Goal: Check status: Check status

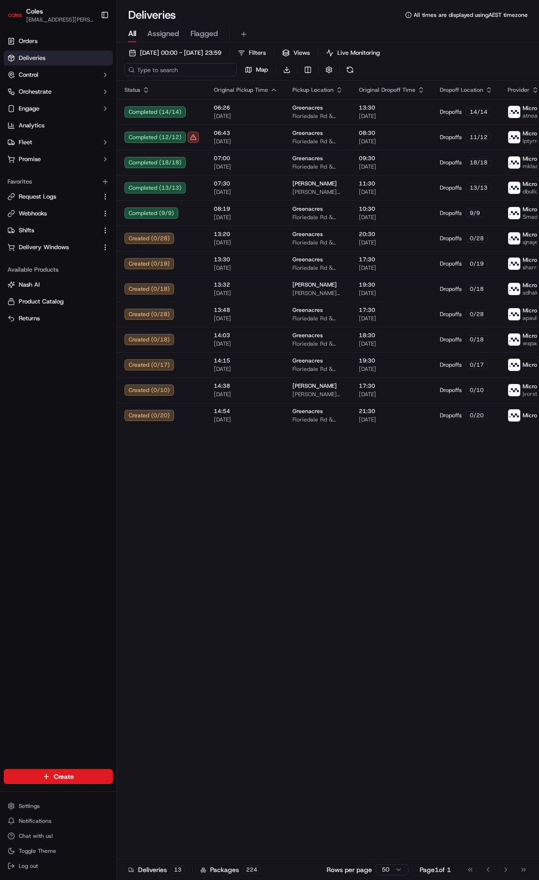
click at [143, 67] on input at bounding box center [181, 69] width 112 height 13
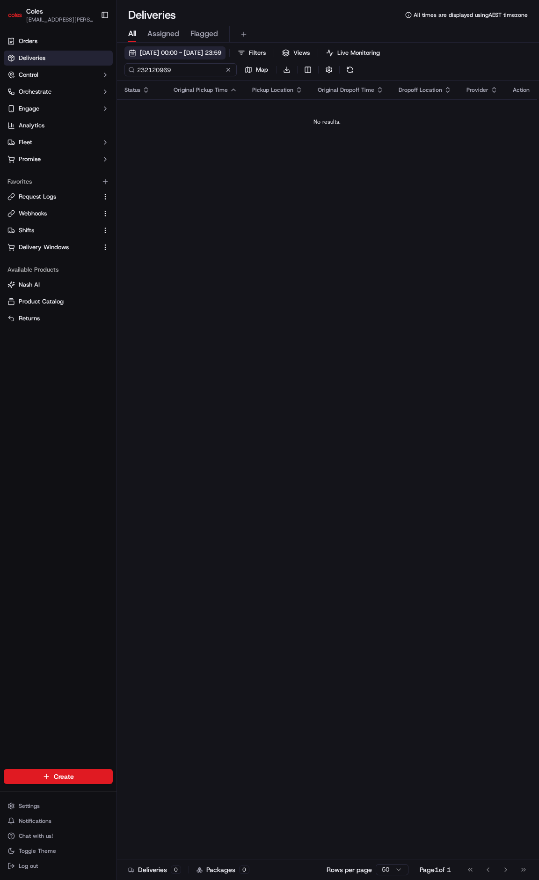
type input "232120969"
click at [222, 49] on span "[DATE] 00:00 - [DATE] 23:59" at bounding box center [180, 53] width 81 height 8
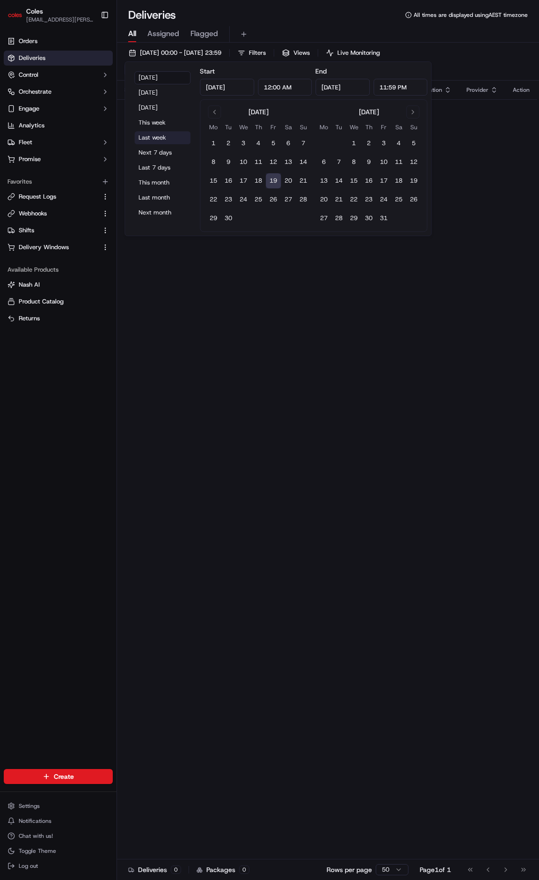
click at [170, 131] on button "Last week" at bounding box center [162, 137] width 56 height 13
type input "Sep 8, 2025"
type input "Sep 14, 2025"
click at [208, 54] on span "08/09/2025 00:00 - 14/09/2025 23:59" at bounding box center [180, 53] width 81 height 8
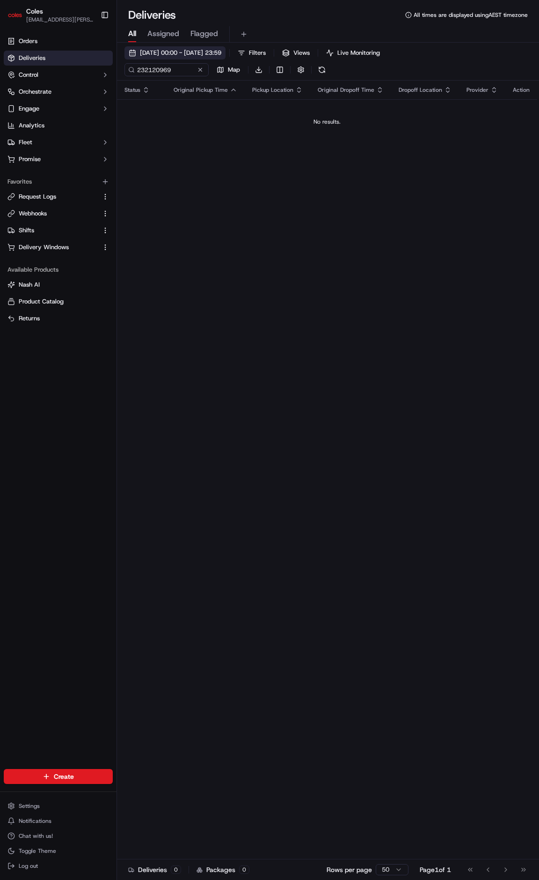
click at [210, 51] on span "08/09/2025 00:00 - 14/09/2025 23:59" at bounding box center [180, 53] width 81 height 8
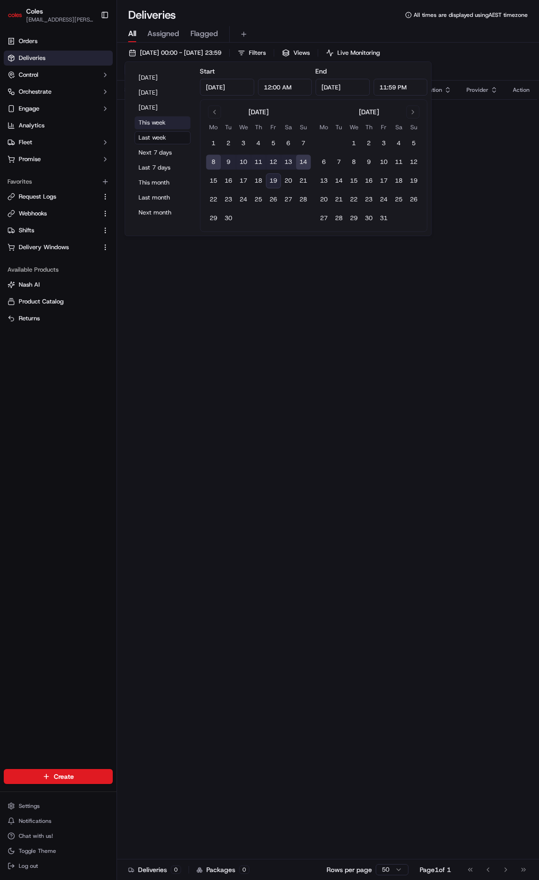
click at [160, 117] on button "This week" at bounding box center [162, 122] width 56 height 13
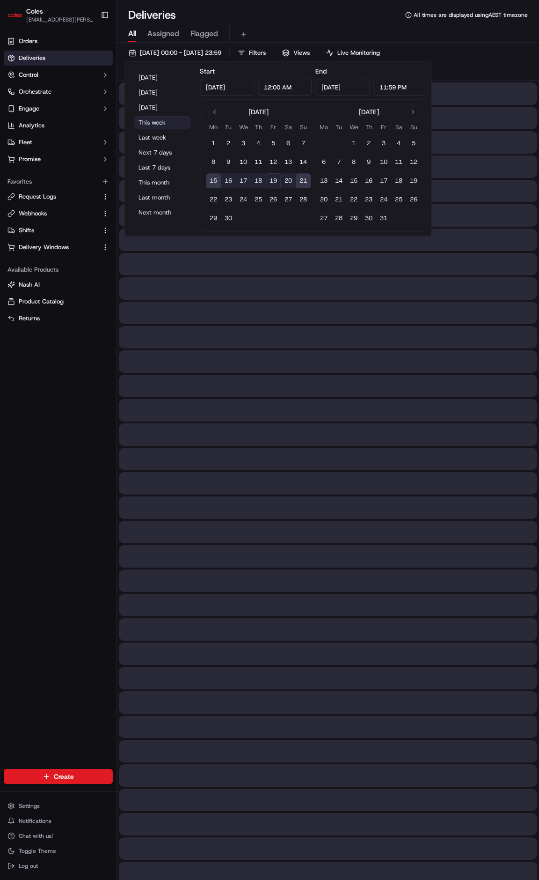
type input "Sep 15, 2025"
type input "Sep 21, 2025"
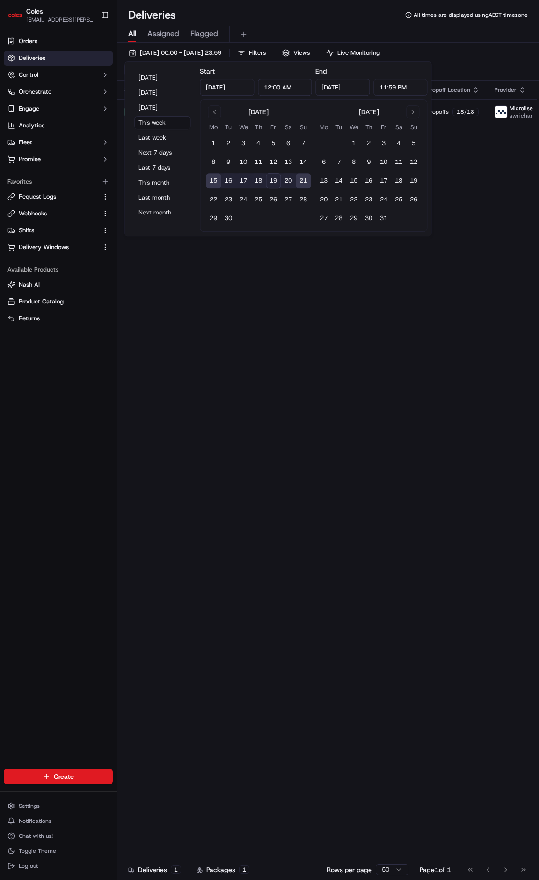
click at [293, 20] on div "Deliveries All times are displayed using AEST timezone" at bounding box center [328, 14] width 422 height 15
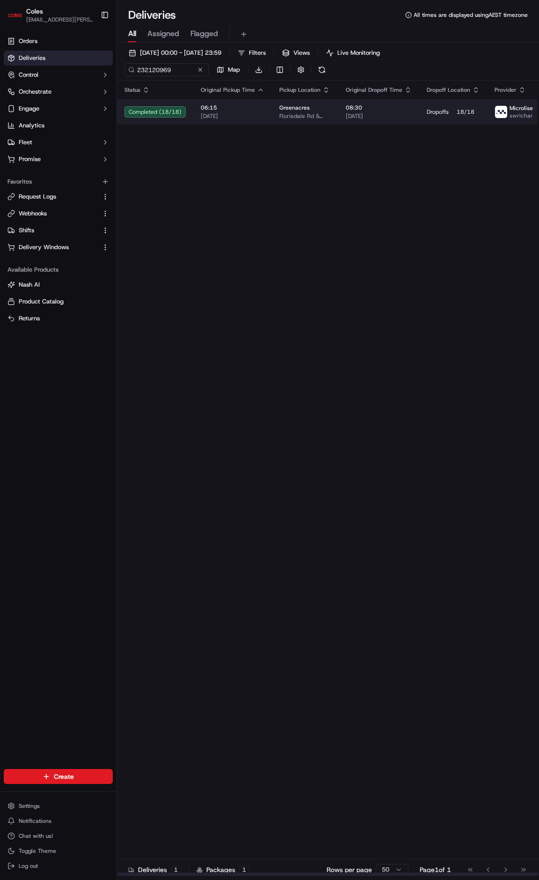
click at [255, 103] on td "06:15 18/09/2025" at bounding box center [232, 111] width 79 height 25
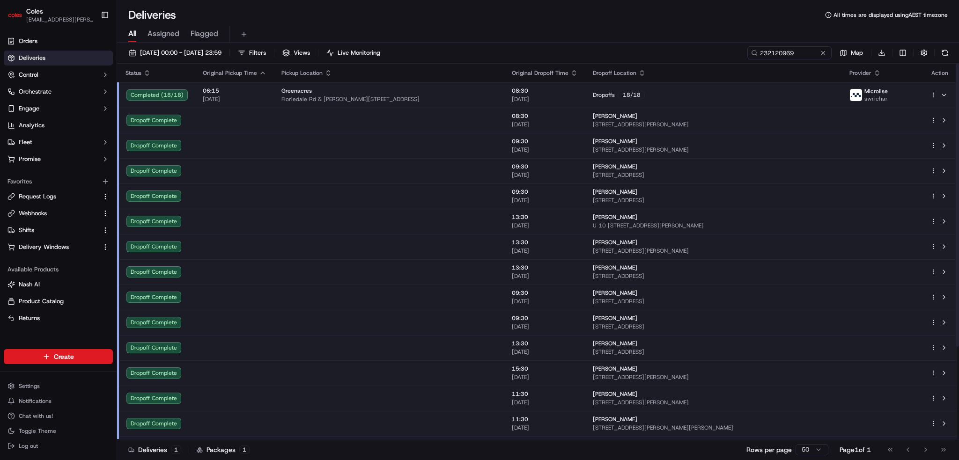
click at [539, 95] on html "Coles ben.ellis@coles.com.au Toggle Sidebar Orders Deliveries Control Orchestra…" at bounding box center [479, 230] width 959 height 460
click at [539, 123] on span "Delivery Details" at bounding box center [892, 124] width 42 height 7
click at [539, 122] on span "Delivery Details" at bounding box center [892, 124] width 42 height 7
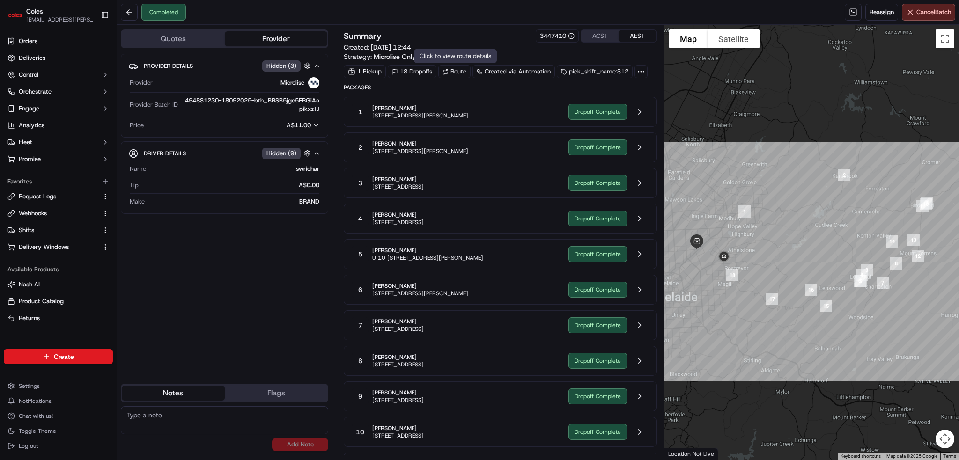
click at [454, 71] on div "Route" at bounding box center [454, 71] width 32 height 13
click at [468, 118] on span "[STREET_ADDRESS][PERSON_NAME]" at bounding box center [420, 115] width 96 height 7
click at [518, 113] on div "1 madhi weerarathna [STREET_ADDRESS][PERSON_NAME]" at bounding box center [456, 111] width 209 height 17
click at [641, 111] on button at bounding box center [640, 112] width 18 height 18
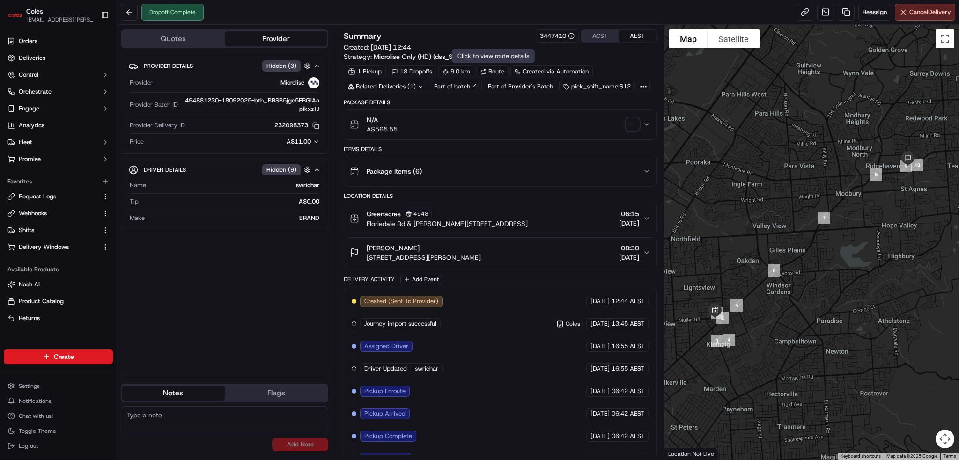
click at [499, 71] on div "Route" at bounding box center [492, 71] width 32 height 13
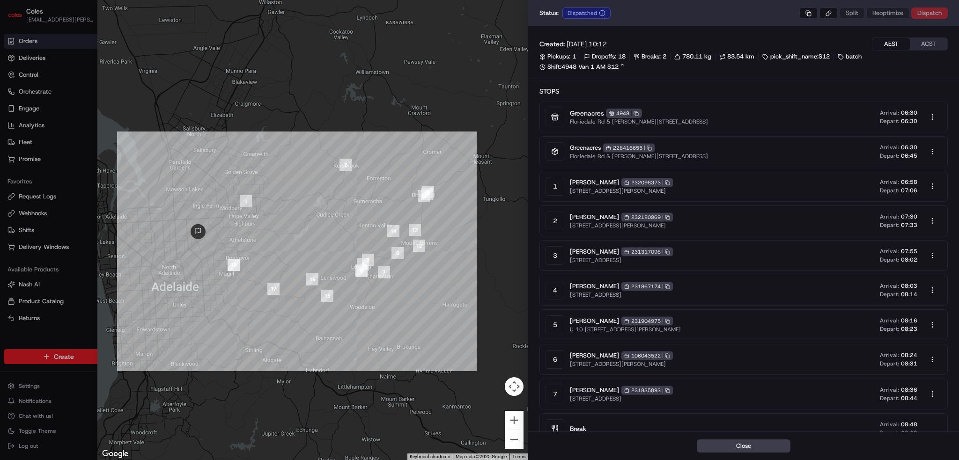
drag, startPoint x: 464, startPoint y: 59, endPoint x: 464, endPoint y: 54, distance: 5.2
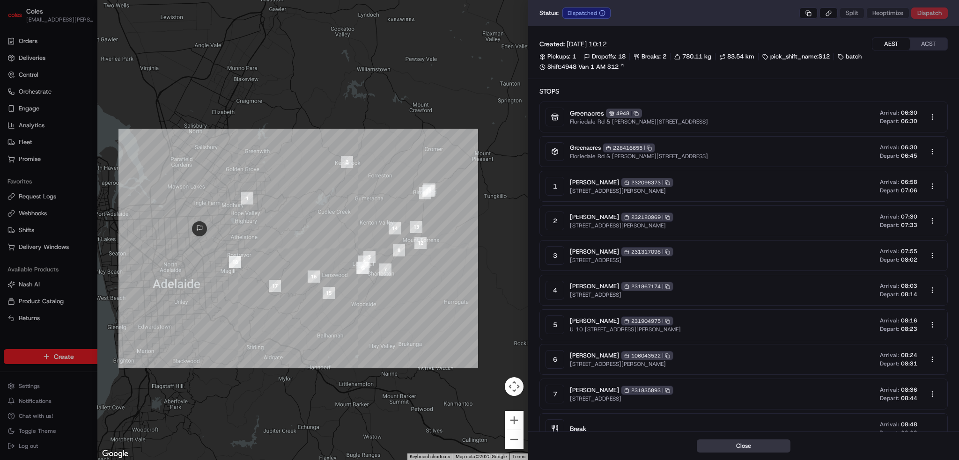
click at [764, 443] on button "Close" at bounding box center [744, 446] width 94 height 13
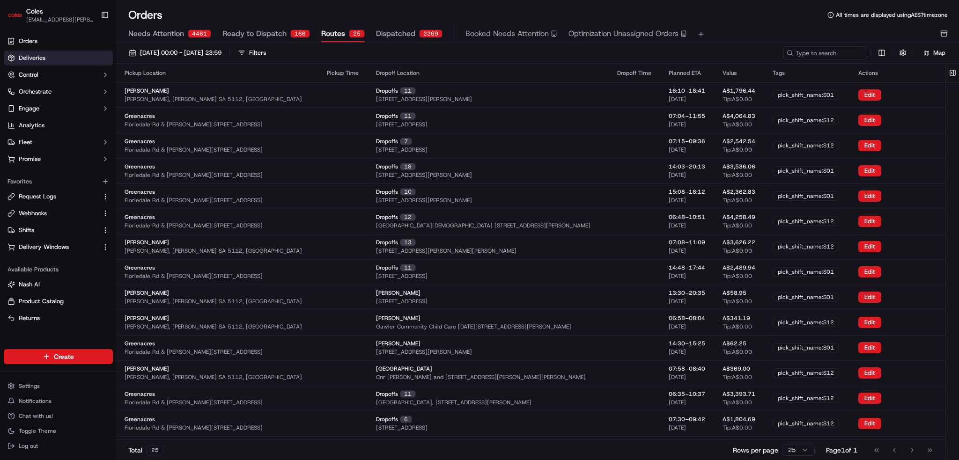
click at [61, 56] on link "Deliveries" at bounding box center [58, 58] width 109 height 15
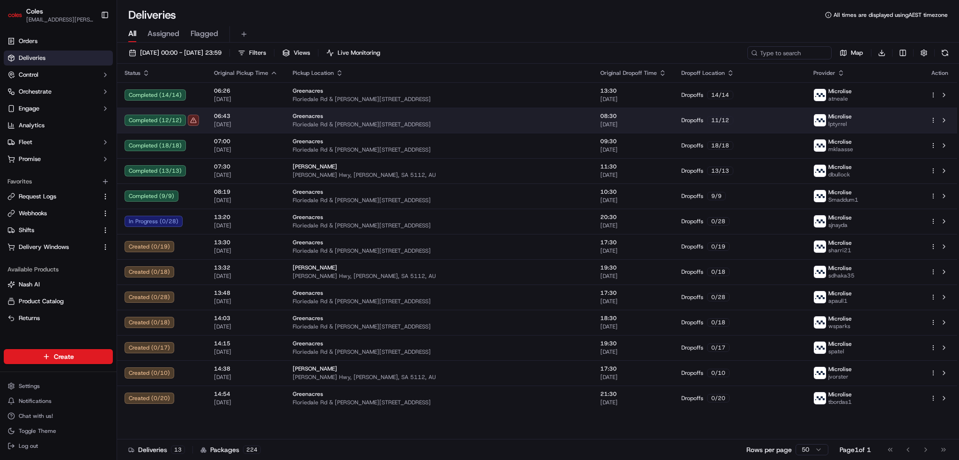
click at [255, 119] on div "06:43 [DATE]" at bounding box center [246, 120] width 64 height 16
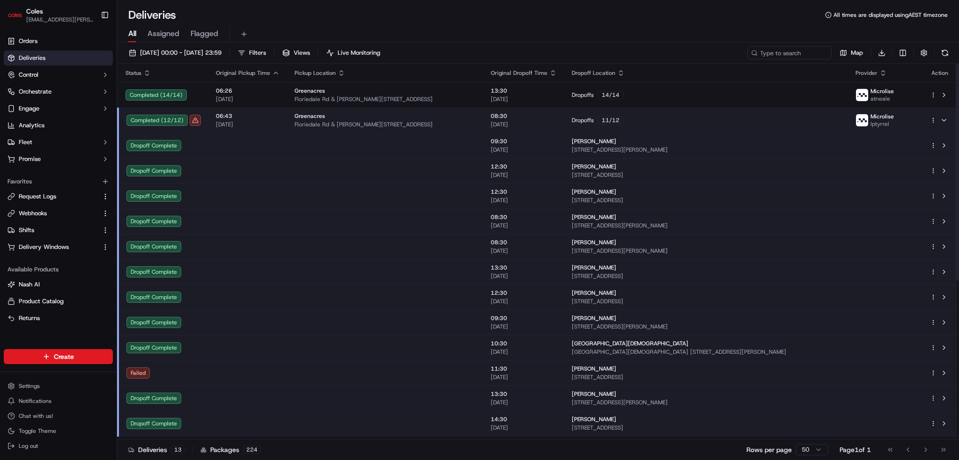
click at [145, 377] on div "Failed" at bounding box center [163, 373] width 74 height 11
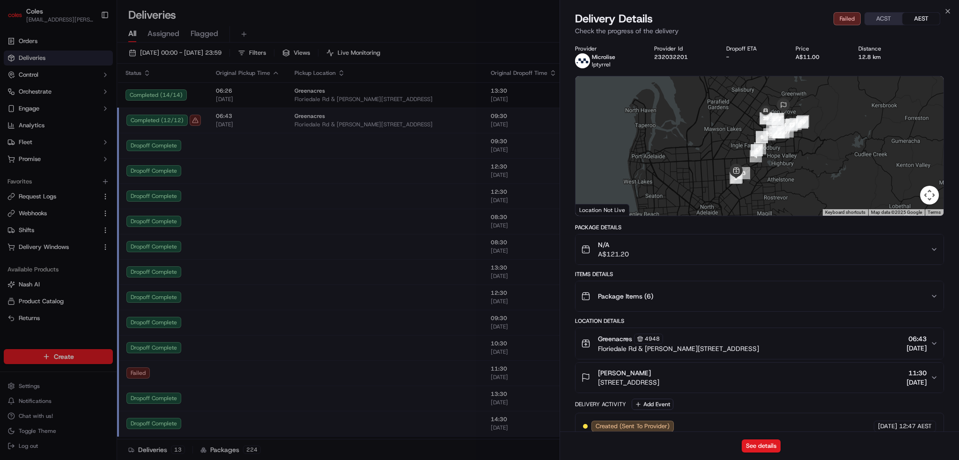
click at [923, 247] on div "N/A A$121.20" at bounding box center [755, 249] width 349 height 19
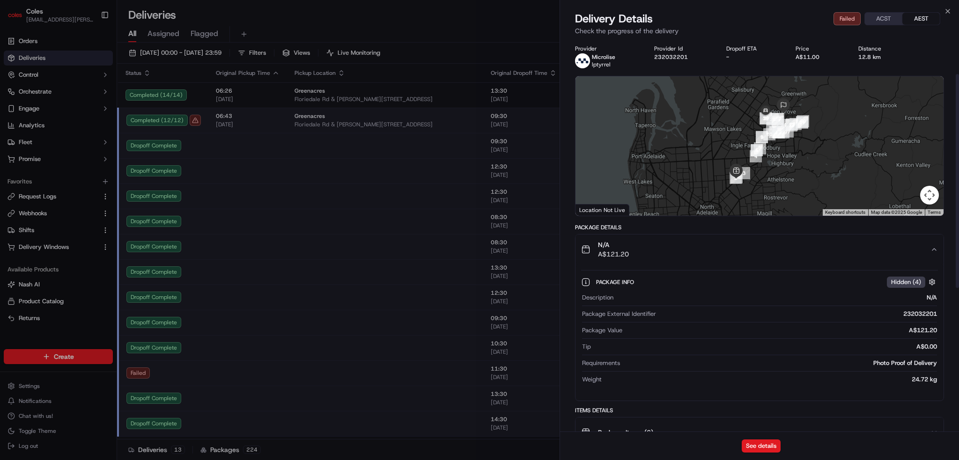
scroll to position [187, 0]
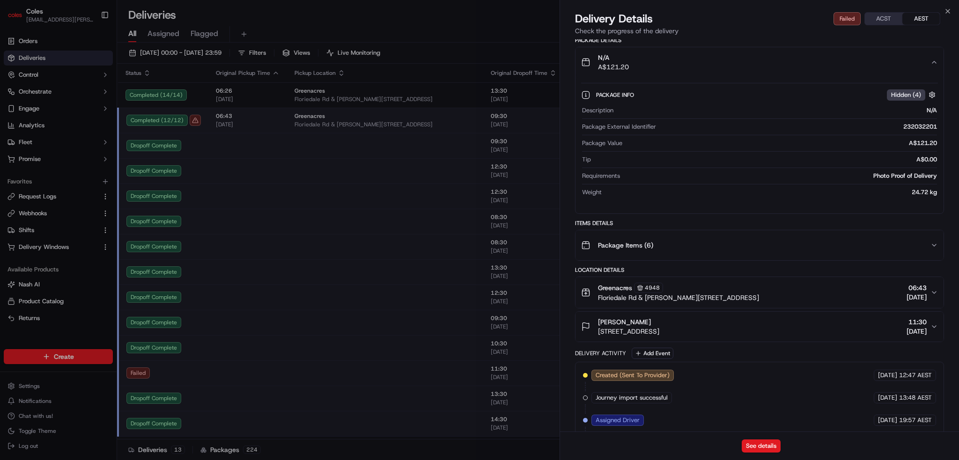
click at [740, 251] on div "Package Items ( 6 )" at bounding box center [755, 245] width 349 height 19
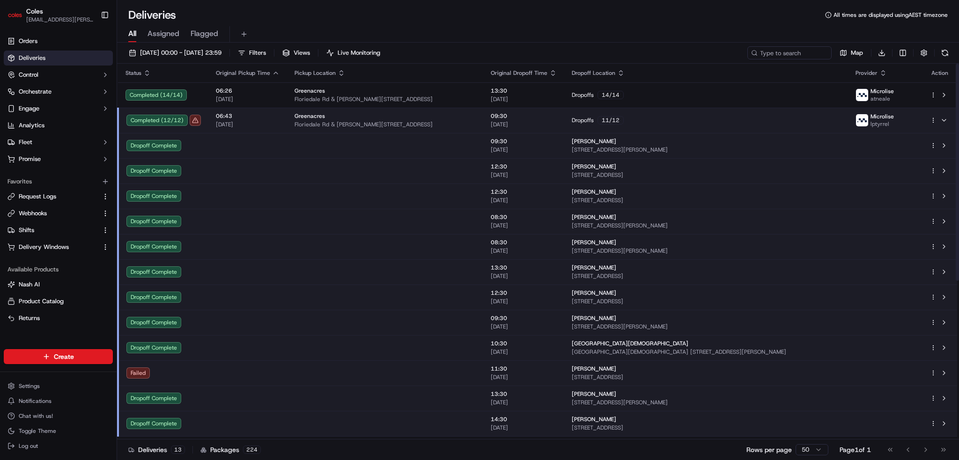
click at [251, 125] on span "[DATE]" at bounding box center [248, 124] width 64 height 7
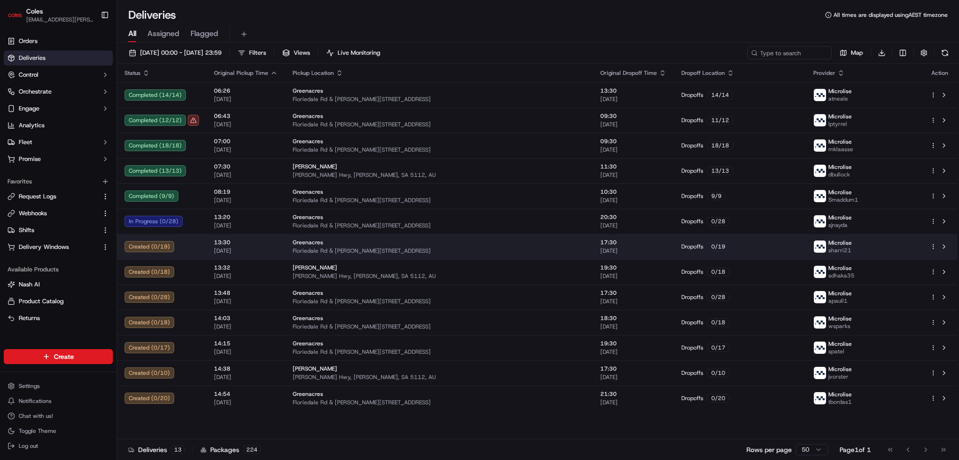
click at [270, 239] on span "13:30" at bounding box center [246, 242] width 64 height 7
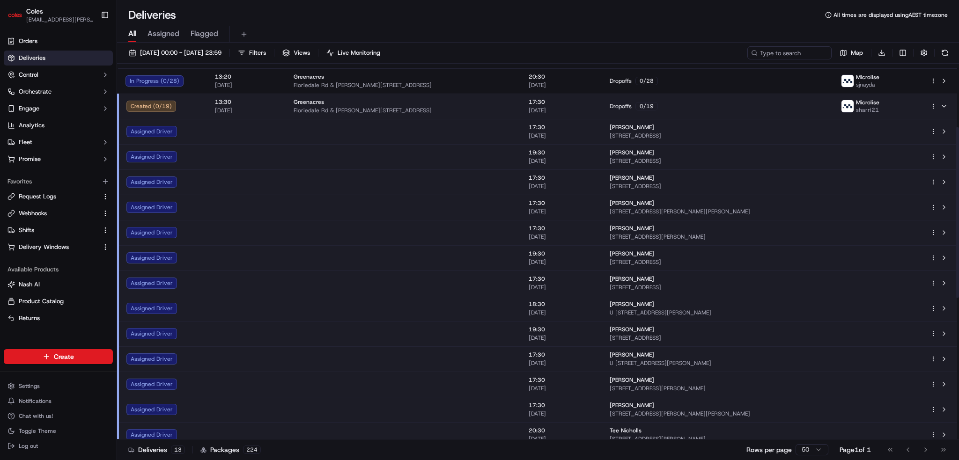
scroll to position [94, 0]
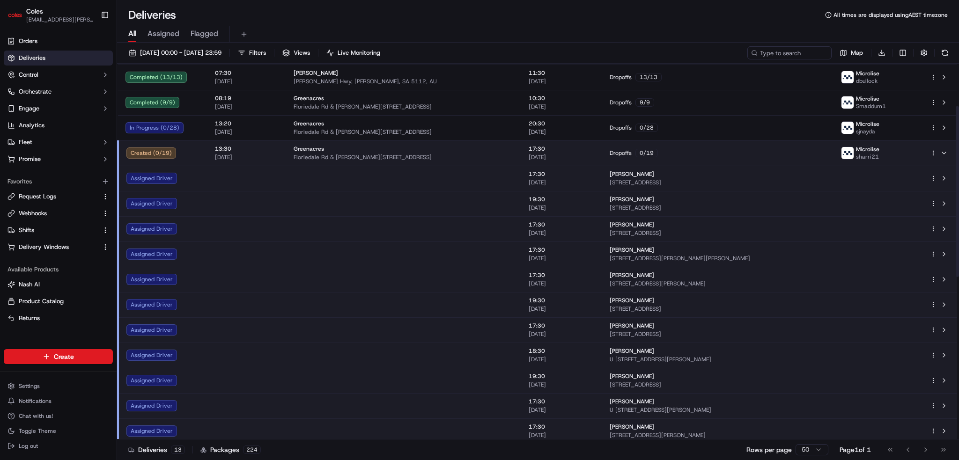
click at [259, 155] on span "[DATE]" at bounding box center [247, 157] width 64 height 7
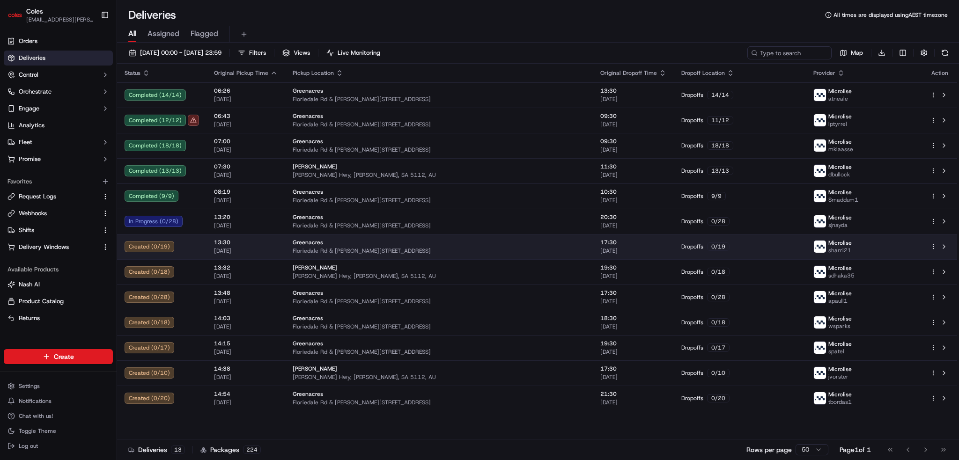
scroll to position [0, 0]
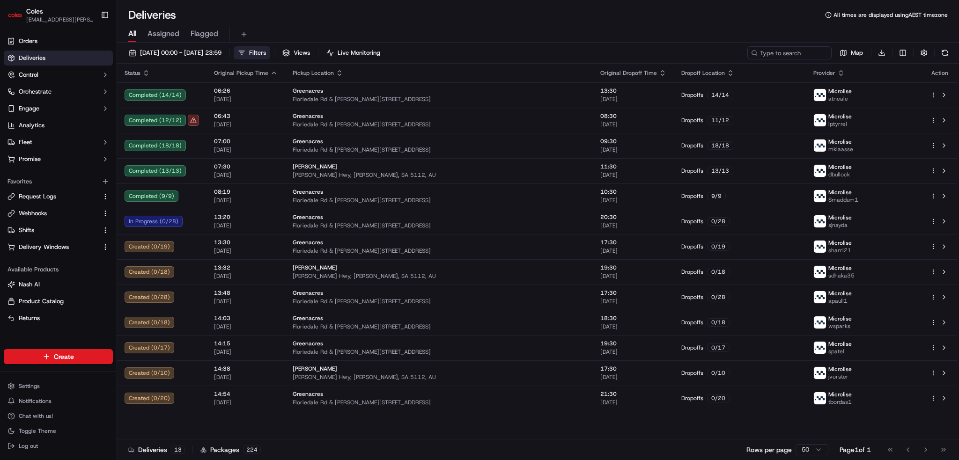
click at [270, 50] on button "Filters" at bounding box center [252, 52] width 37 height 13
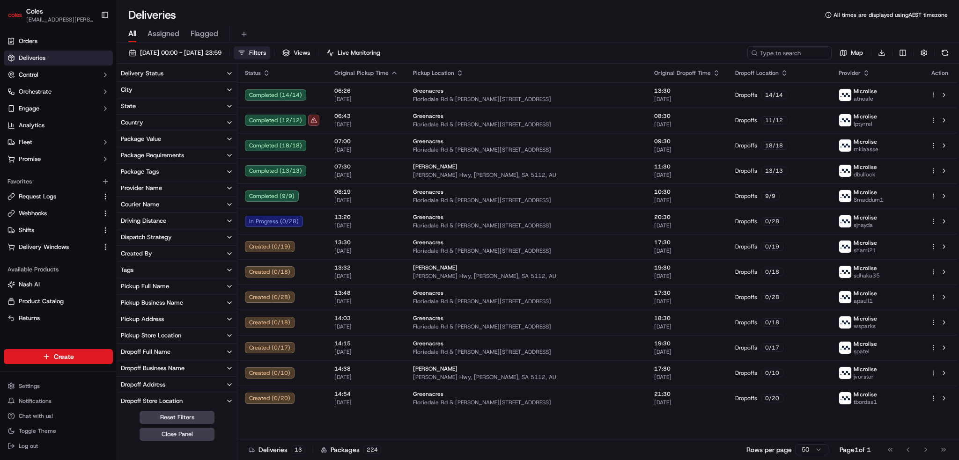
click at [163, 104] on button "State" at bounding box center [177, 106] width 120 height 16
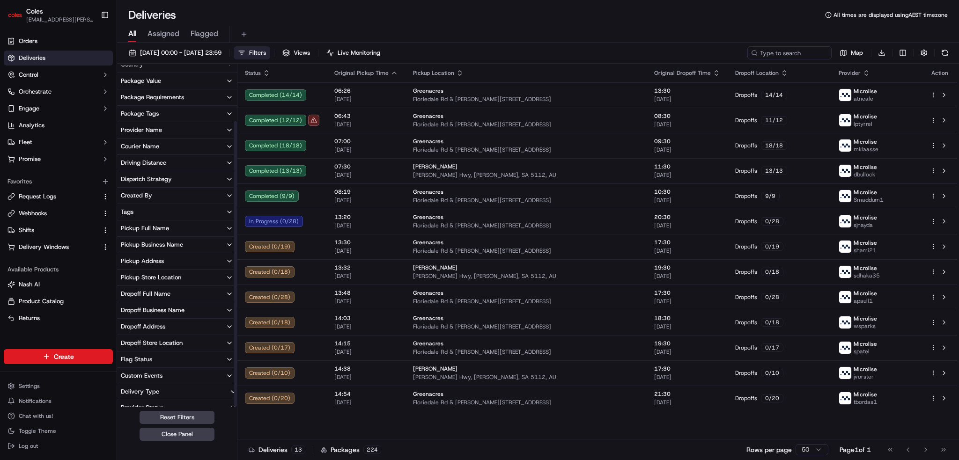
scroll to position [66, 0]
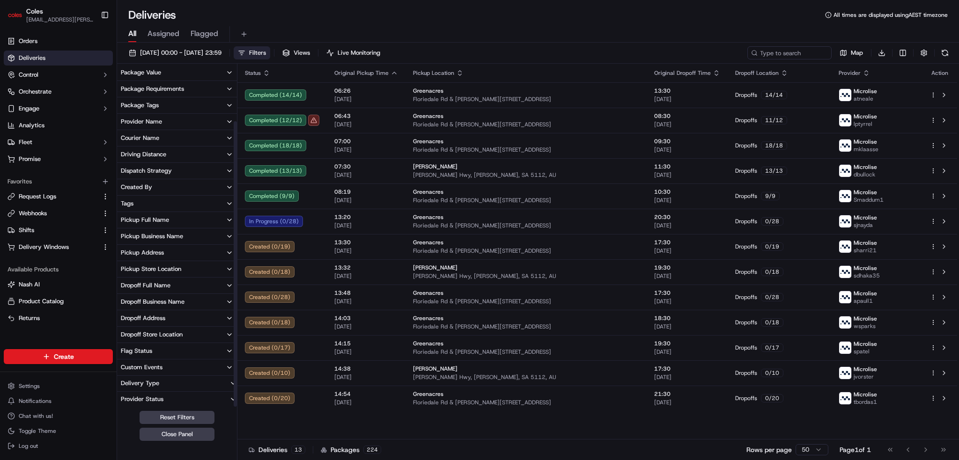
click at [228, 353] on icon "button" at bounding box center [229, 350] width 7 height 7
click at [230, 350] on icon "button" at bounding box center [229, 350] width 7 height 7
click at [232, 380] on icon "button" at bounding box center [232, 383] width 7 height 7
click at [230, 366] on icon "button" at bounding box center [229, 367] width 7 height 7
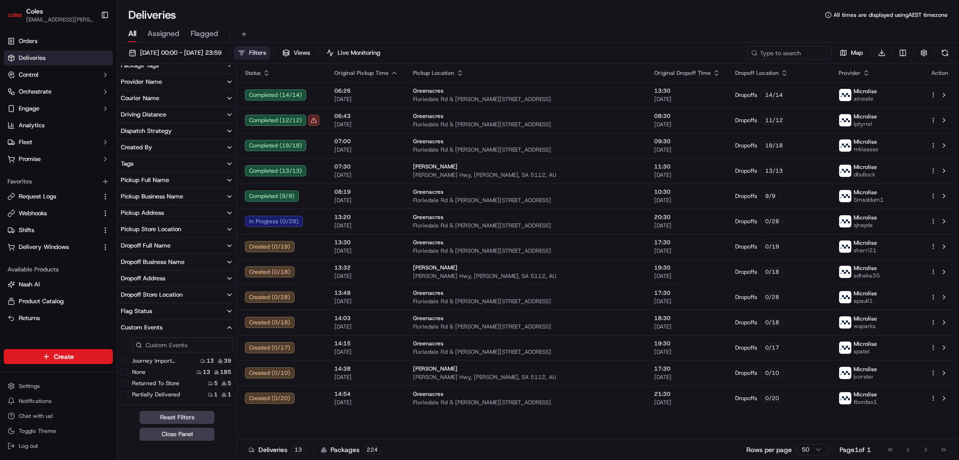
scroll to position [160, 0]
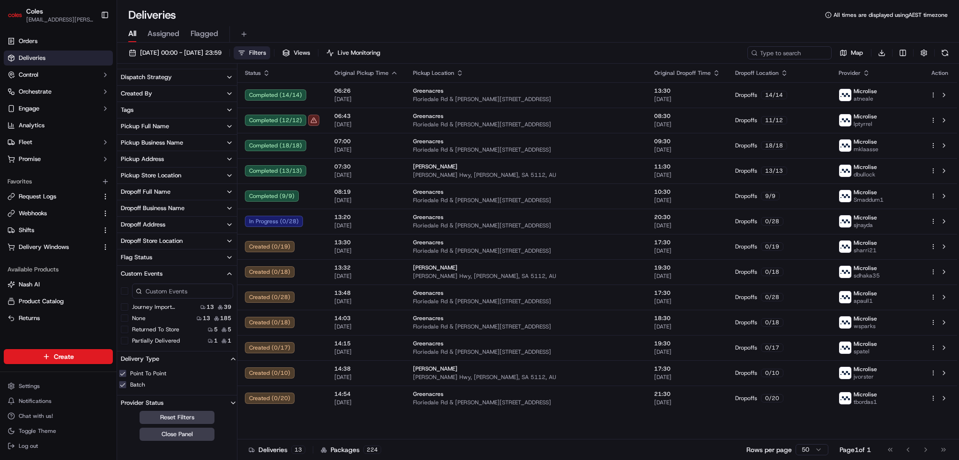
click at [229, 277] on icon "button" at bounding box center [229, 273] width 7 height 7
click at [231, 357] on icon "button" at bounding box center [232, 355] width 7 height 7
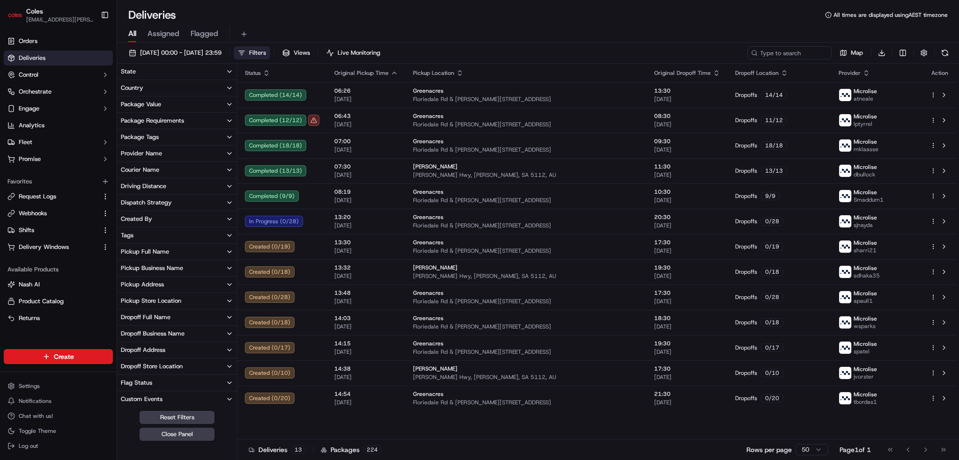
scroll to position [66, 0]
click at [194, 399] on button "Provider Status" at bounding box center [177, 399] width 120 height 15
click at [182, 380] on button "Provider Status" at bounding box center [177, 382] width 120 height 15
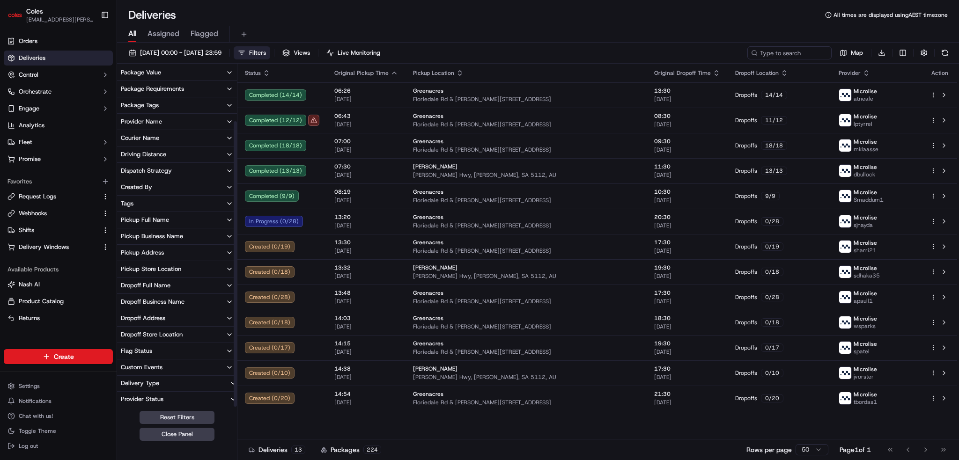
click at [182, 385] on button "Delivery Type" at bounding box center [177, 383] width 120 height 15
click at [185, 384] on button "Delivery Type" at bounding box center [177, 383] width 120 height 15
click at [185, 366] on button "Custom Events" at bounding box center [177, 368] width 120 height 16
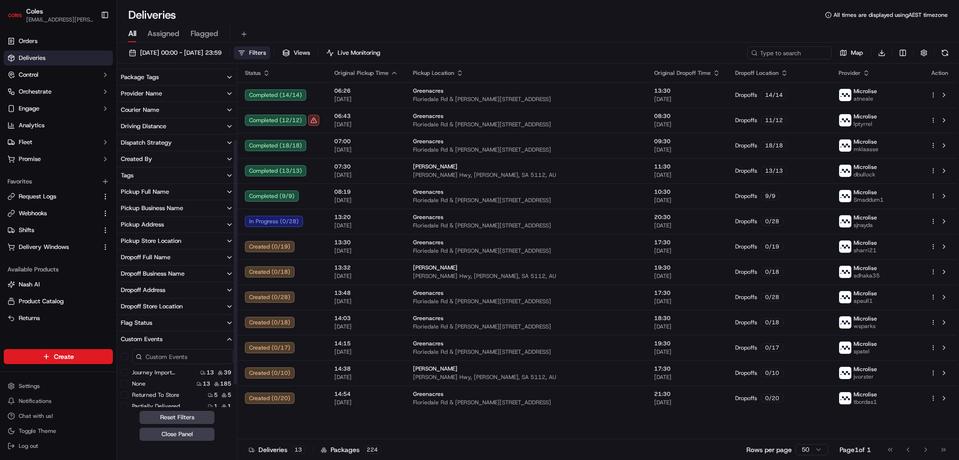
scroll to position [136, 0]
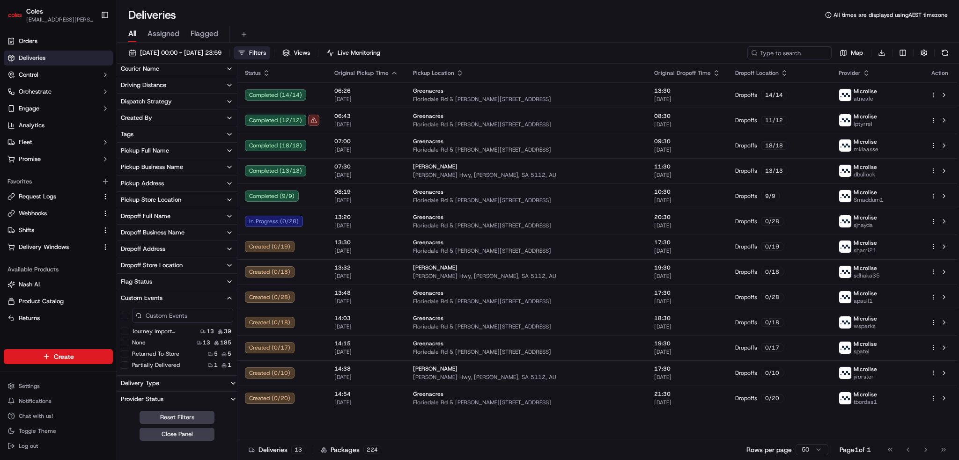
click at [198, 277] on button "Flag Status" at bounding box center [177, 282] width 120 height 16
click at [199, 263] on button "Dropoff Store Location" at bounding box center [177, 266] width 120 height 16
click at [196, 246] on button "Dropoff Address" at bounding box center [177, 249] width 120 height 16
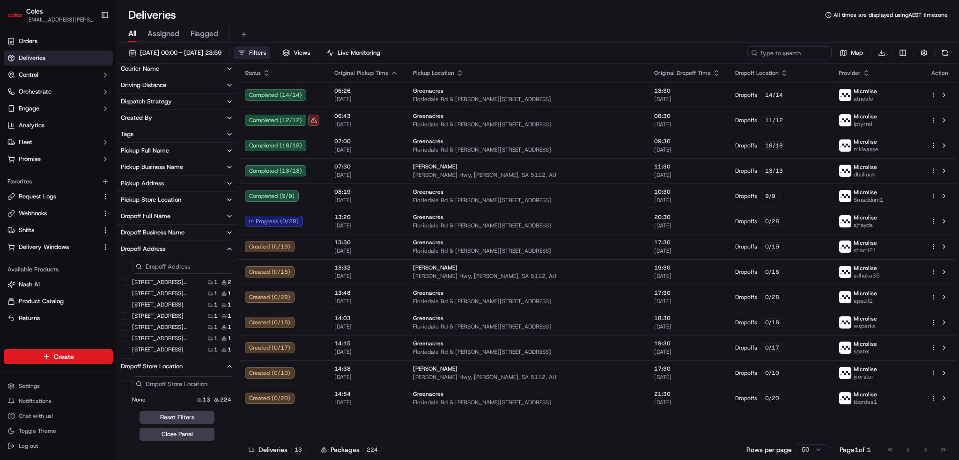
click at [200, 232] on button "Dropoff Business Name" at bounding box center [177, 233] width 120 height 16
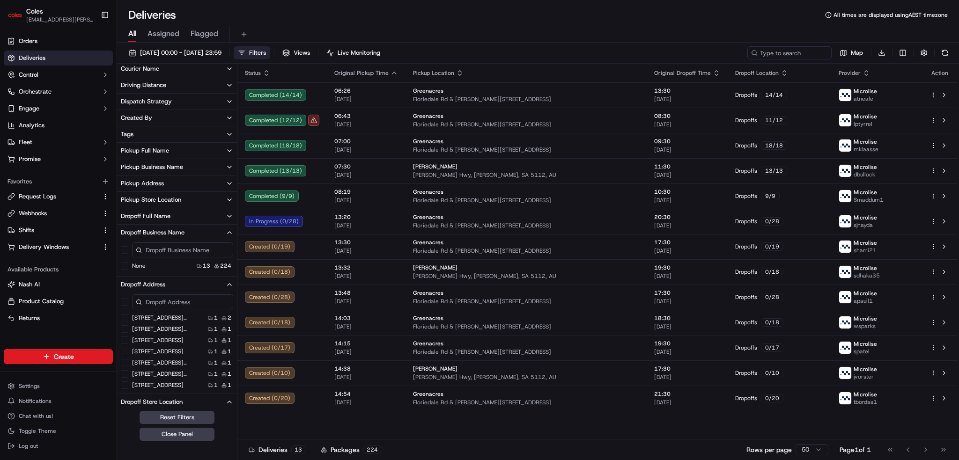
click at [202, 212] on button "Dropoff Full Name" at bounding box center [177, 216] width 120 height 16
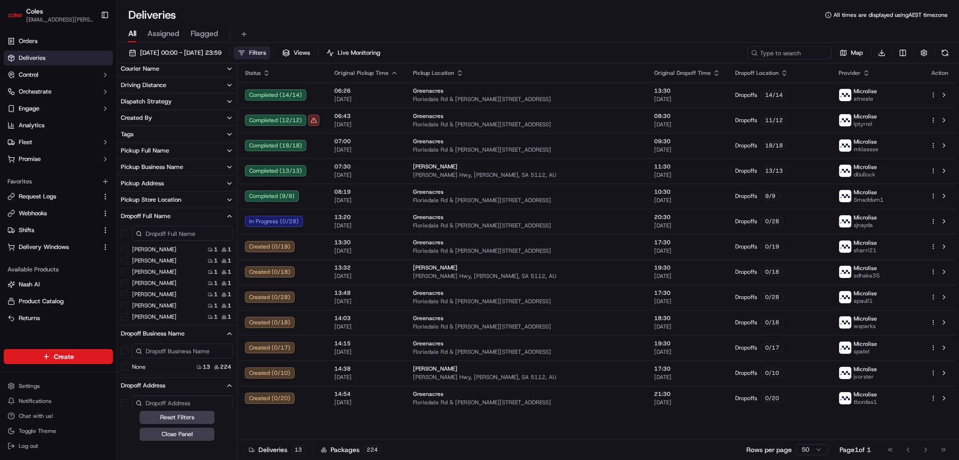
click at [201, 194] on button "Pickup Store Location" at bounding box center [177, 200] width 120 height 16
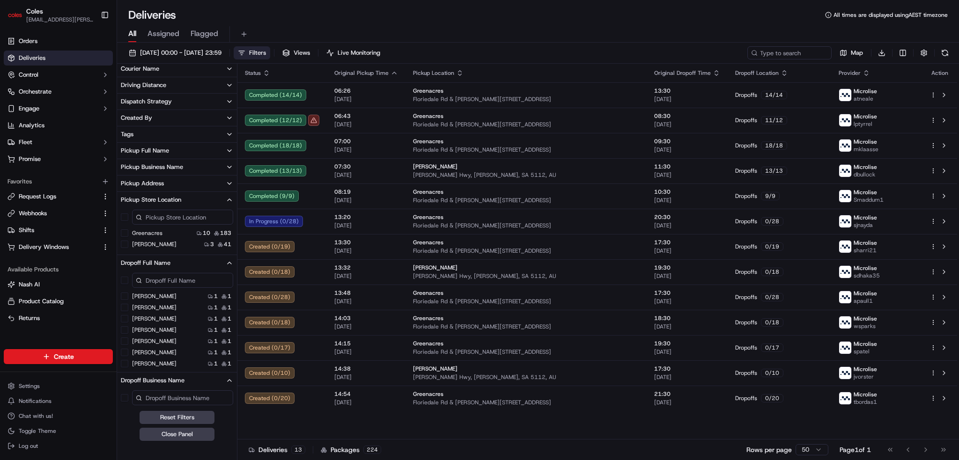
click at [202, 184] on button "Pickup Address" at bounding box center [177, 184] width 120 height 16
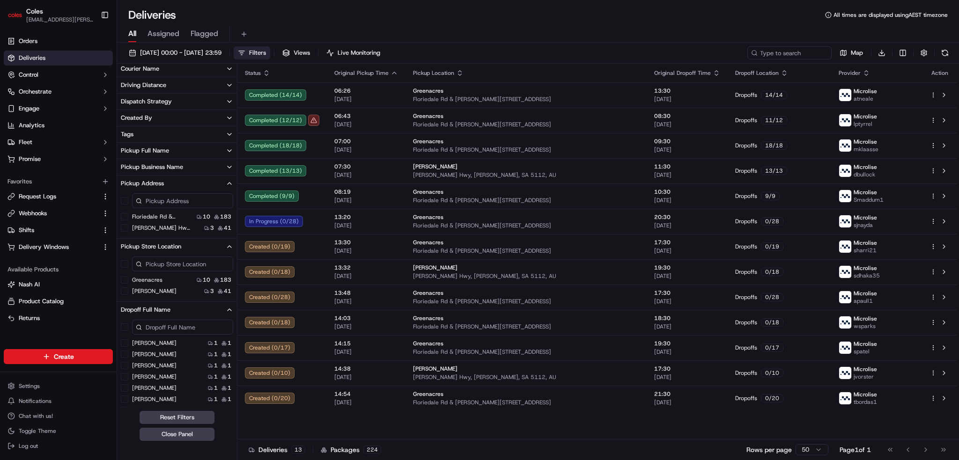
click at [198, 164] on button "Pickup Business Name" at bounding box center [177, 167] width 120 height 16
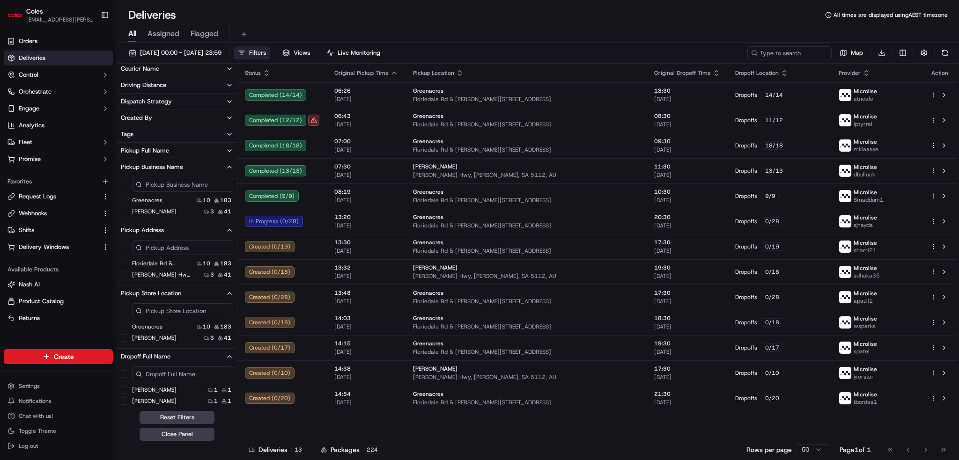
click at [198, 146] on button "Pickup Full Name" at bounding box center [177, 151] width 120 height 16
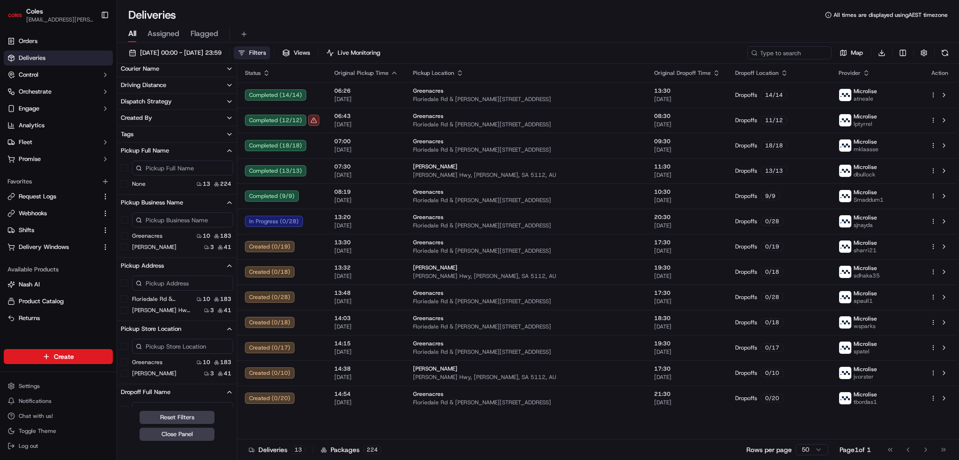
click at [198, 136] on button "Tags" at bounding box center [177, 134] width 120 height 16
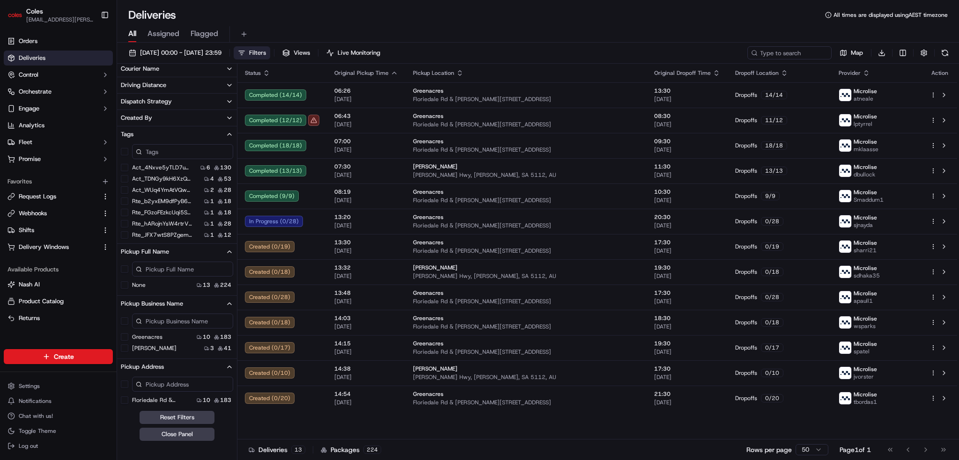
click at [199, 116] on button "Created By" at bounding box center [177, 118] width 120 height 16
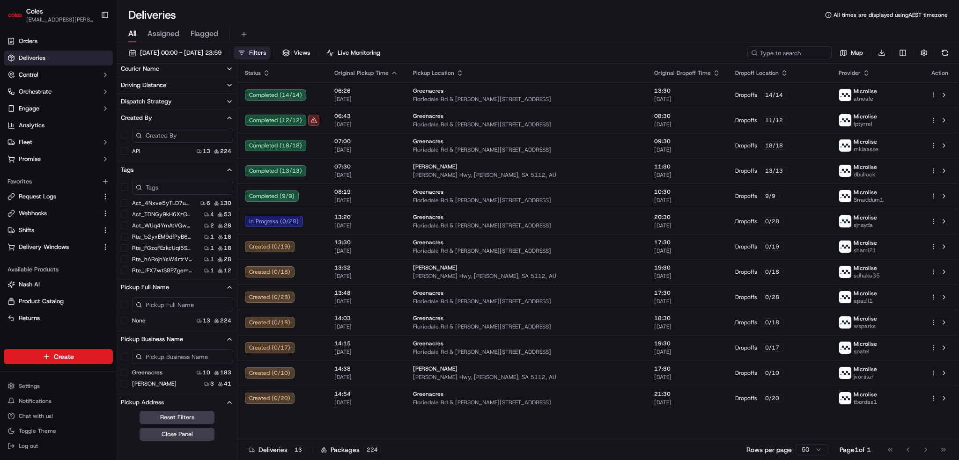
click at [202, 98] on button "Dispatch Strategy" at bounding box center [177, 102] width 120 height 16
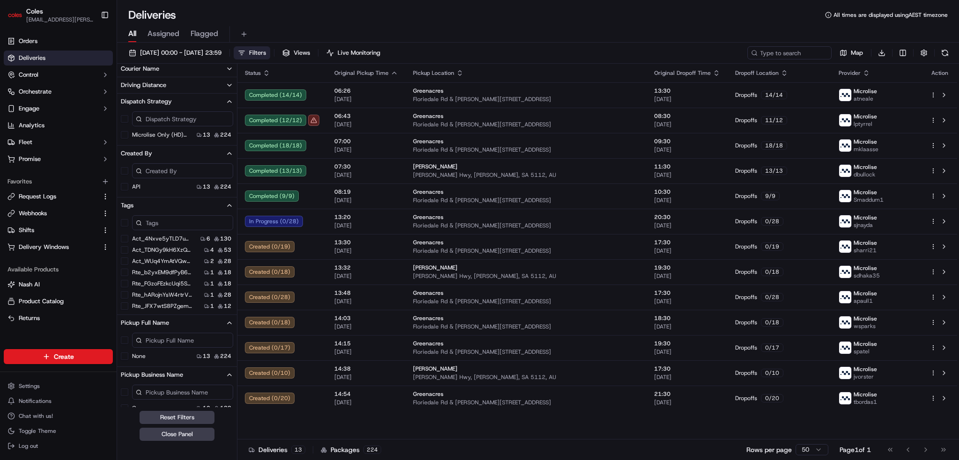
click at [202, 81] on button "Driving Distance" at bounding box center [177, 85] width 120 height 16
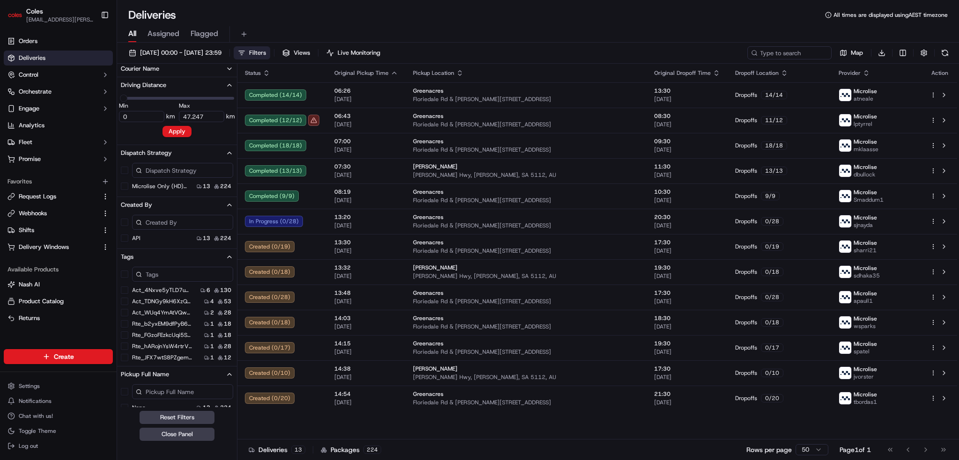
click at [209, 69] on button "Courier Name" at bounding box center [177, 69] width 120 height 16
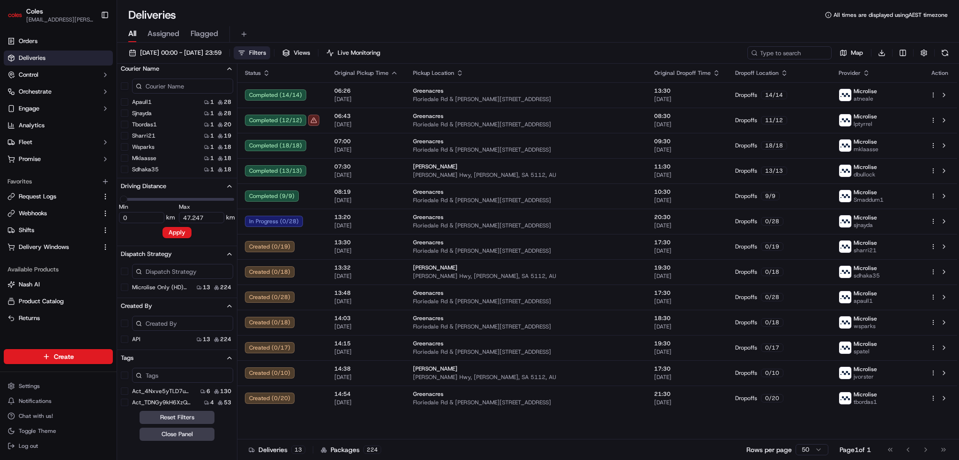
click at [135, 35] on span "All" at bounding box center [132, 33] width 8 height 11
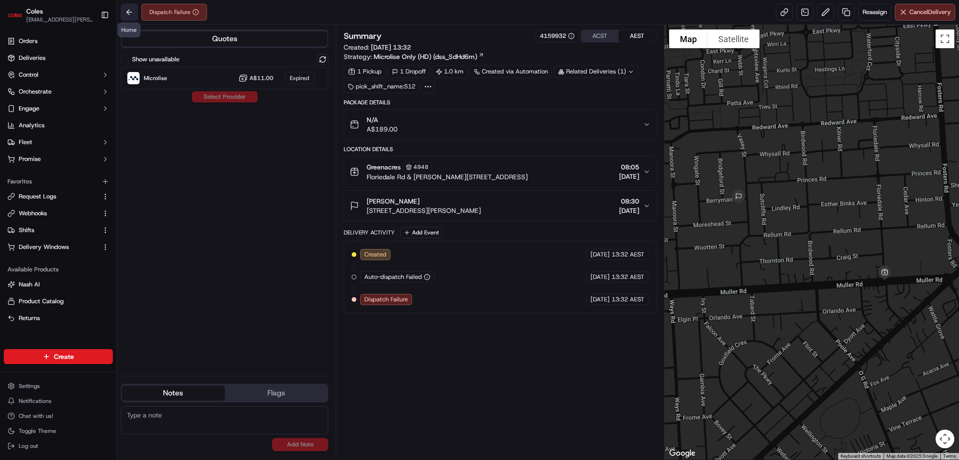
click at [131, 10] on button at bounding box center [129, 12] width 17 height 17
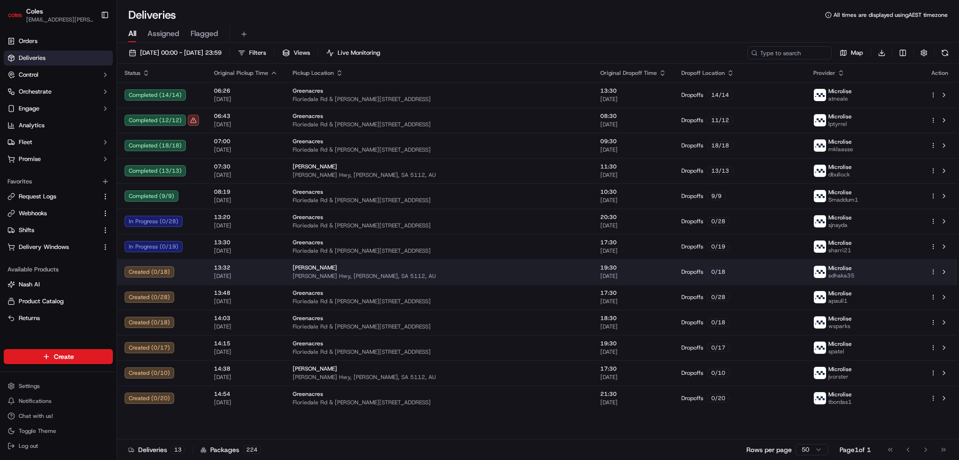
click at [266, 283] on td "13:32 19/09/2025" at bounding box center [246, 271] width 79 height 25
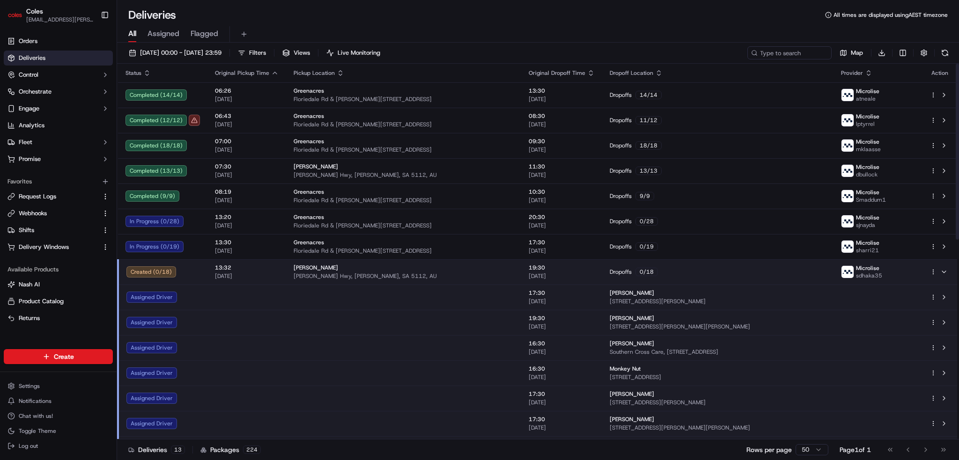
drag, startPoint x: 220, startPoint y: 273, endPoint x: 223, endPoint y: 276, distance: 5.0
click at [221, 273] on span "[DATE]" at bounding box center [247, 276] width 64 height 7
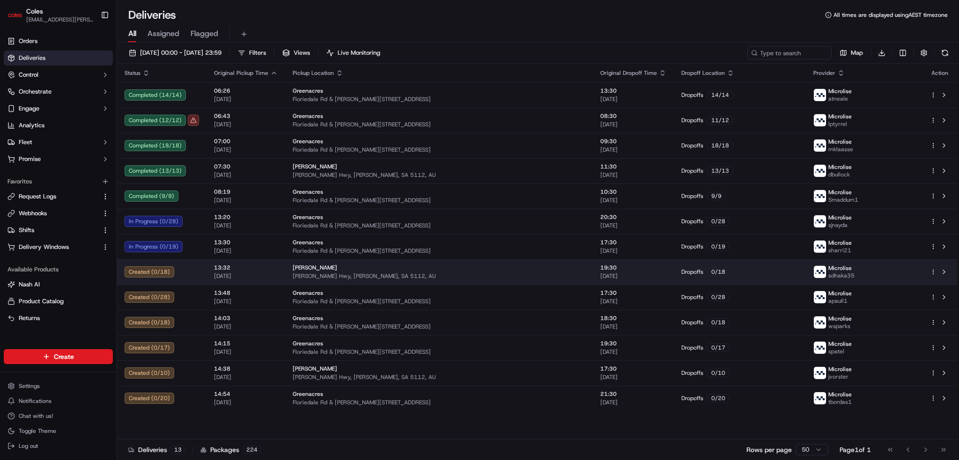
click at [251, 273] on span "[DATE]" at bounding box center [246, 276] width 64 height 7
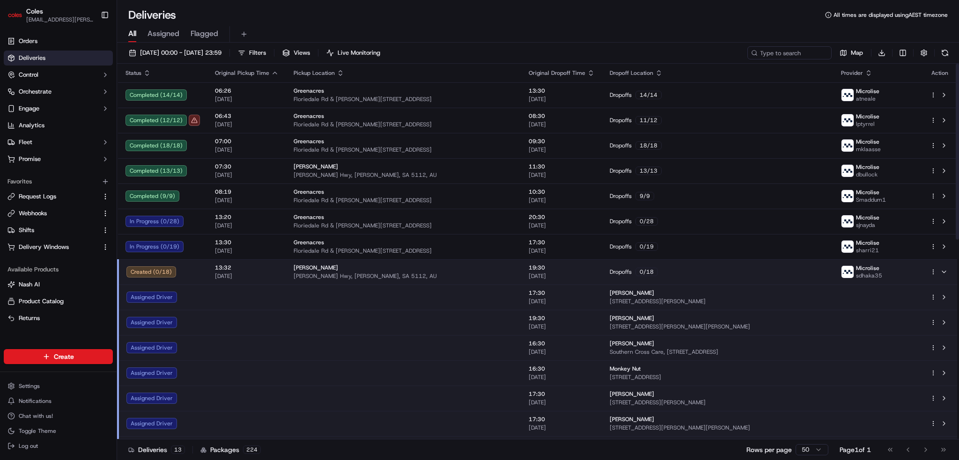
click at [247, 300] on td at bounding box center [246, 297] width 79 height 25
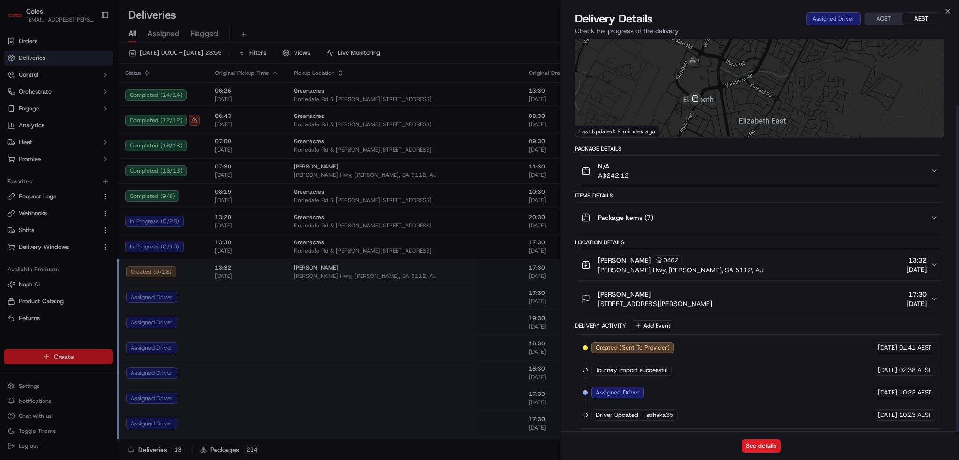
scroll to position [79, 0]
